Goal: Information Seeking & Learning: Learn about a topic

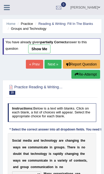
click at [3, 6] on link at bounding box center [7, 7] width 14 height 8
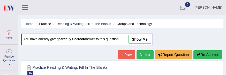
click at [25, 8] on icon at bounding box center [25, 7] width 6 height 7
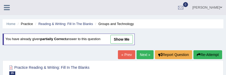
click at [8, 6] on icon at bounding box center [7, 7] width 6 height 7
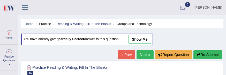
click at [8, 62] on link "Practice Questions" at bounding box center [9, 56] width 18 height 24
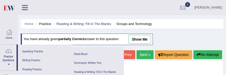
click at [34, 58] on link "Writing Practice" at bounding box center [44, 60] width 49 height 9
click at [32, 57] on link "Writing Practice" at bounding box center [44, 60] width 49 height 9
click at [49, 23] on li "Practice" at bounding box center [42, 23] width 17 height 5
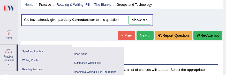
scroll to position [20, 0]
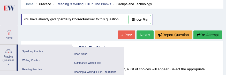
click at [93, 61] on link "Summarize Written Text" at bounding box center [96, 62] width 49 height 9
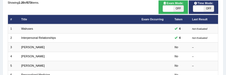
scroll to position [50, 0]
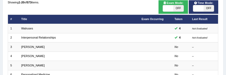
click at [32, 30] on link "Walruses" at bounding box center [27, 28] width 12 height 3
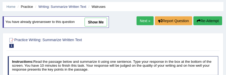
scroll to position [17, 0]
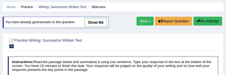
click at [98, 21] on link "show me" at bounding box center [96, 22] width 23 height 9
type textarea "Huge blubbery, a bit grumpy and walruses are easy enough to spot, the plan is l…"
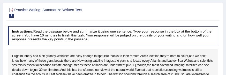
scroll to position [0, 0]
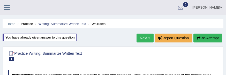
click at [46, 23] on link "Writing: Summarize Written Text" at bounding box center [62, 24] width 48 height 4
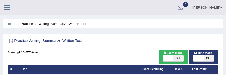
click at [31, 23] on li "Practice" at bounding box center [24, 23] width 17 height 5
click at [28, 23] on li "Practice" at bounding box center [24, 23] width 17 height 5
click at [28, 22] on li "Practice" at bounding box center [24, 23] width 17 height 5
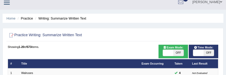
scroll to position [6, 0]
click at [30, 17] on li "Practice" at bounding box center [24, 18] width 17 height 5
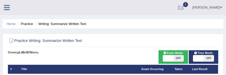
click at [30, 23] on li "Practice" at bounding box center [24, 23] width 17 height 5
